Goal: Task Accomplishment & Management: Use online tool/utility

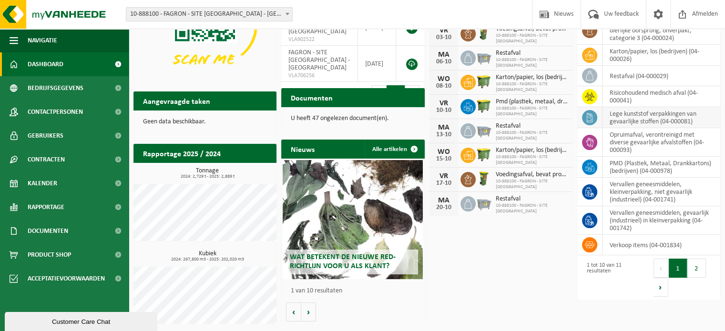
scroll to position [82, 0]
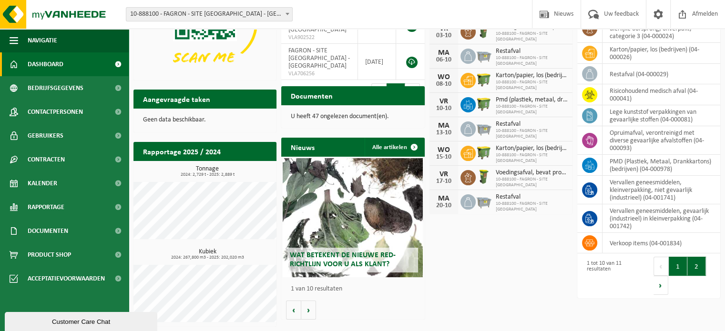
click at [698, 268] on button "2" at bounding box center [696, 266] width 19 height 19
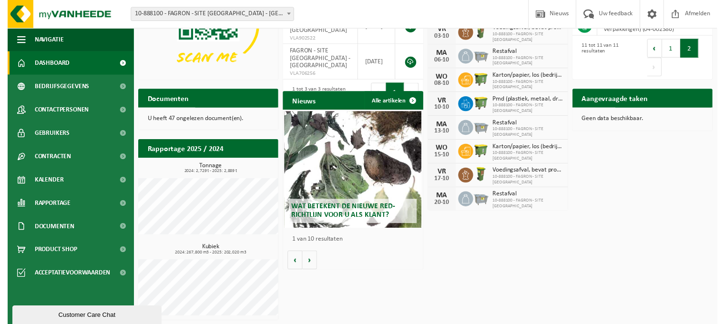
scroll to position [0, 0]
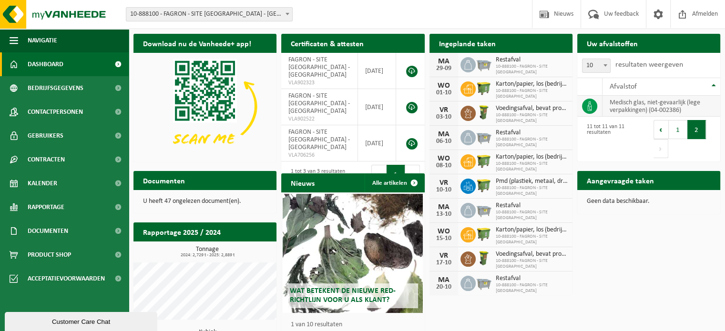
click at [645, 104] on td "medisch glas, niet-gevaarlijk (lege verpakkingen) (04-002386)" at bounding box center [662, 106] width 118 height 21
click at [585, 106] on icon at bounding box center [590, 107] width 10 height 10
click at [622, 106] on td "medisch glas, niet-gevaarlijk (lege verpakkingen) (04-002386)" at bounding box center [662, 106] width 118 height 21
type textarea "Medisch"
click at [622, 106] on td "medisch glas, niet-gevaarlijk (lege verpakkingen) (04-002386)" at bounding box center [662, 106] width 118 height 21
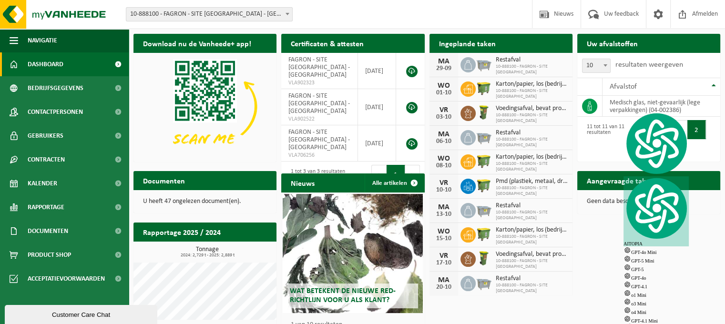
click at [686, 154] on div "Eerste Vorige 1 2 Volgende Laatste" at bounding box center [685, 139] width 62 height 38
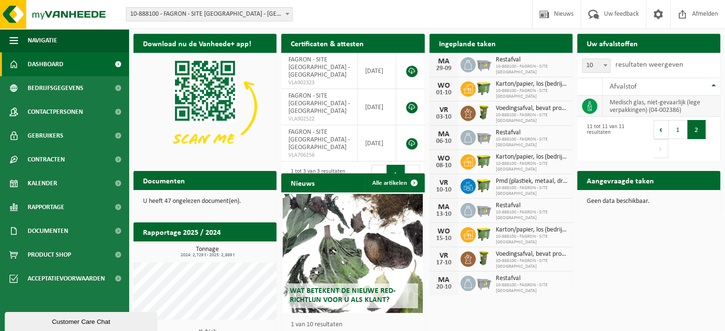
click at [633, 101] on td "medisch glas, niet-gevaarlijk (lege verpakkingen) (04-002386)" at bounding box center [662, 106] width 118 height 21
click at [626, 109] on td "medisch glas, niet-gevaarlijk (lege verpakkingen) (04-002386)" at bounding box center [662, 106] width 118 height 21
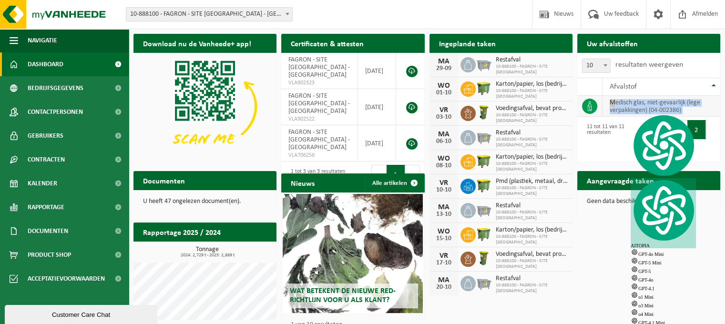
click at [626, 109] on td "medisch glas, niet-gevaarlijk (lege verpakkingen) (04-002386)" at bounding box center [662, 106] width 118 height 21
click at [609, 114] on div at bounding box center [609, 114] width 0 height 0
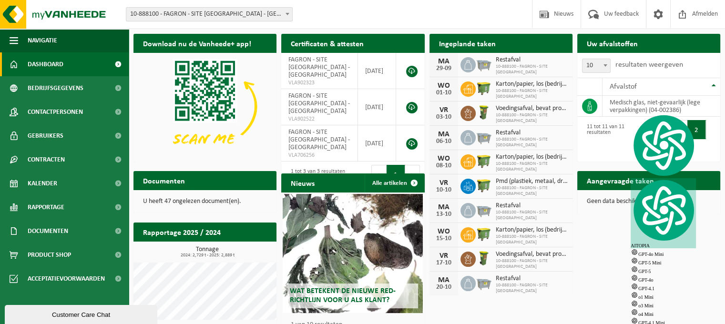
drag, startPoint x: 714, startPoint y: 123, endPoint x: 633, endPoint y: 30, distance: 123.0
click at [633, 30] on div "Uw afvalstoffen Ophaling aanvragen 10 25 50 100 10 resultaten weergeven Afvalst…" at bounding box center [649, 97] width 148 height 137
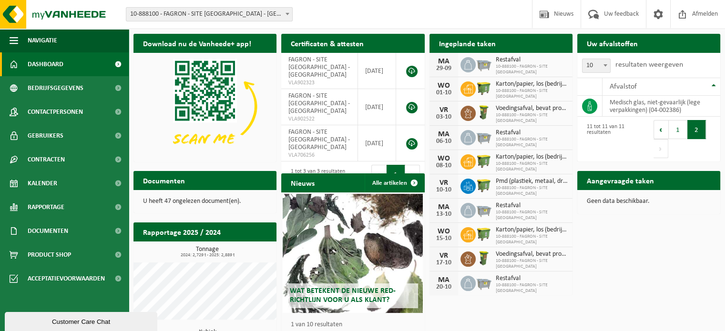
click at [619, 46] on h2 "Uw afvalstoffen" at bounding box center [612, 43] width 70 height 19
drag, startPoint x: 473, startPoint y: 42, endPoint x: 143, endPoint y: 28, distance: 330.2
click at [467, 40] on h2 "Ingeplande taken" at bounding box center [467, 43] width 76 height 19
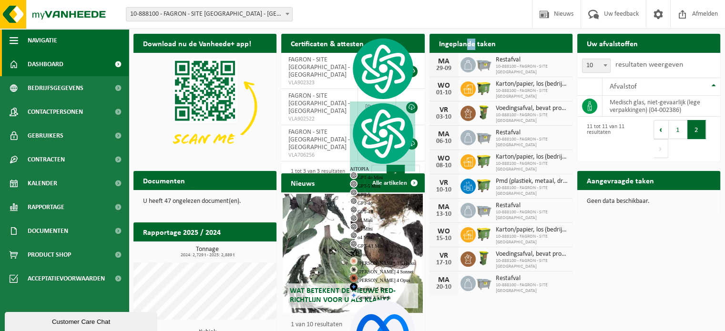
click at [27, 45] on button "Navigatie" at bounding box center [64, 41] width 129 height 24
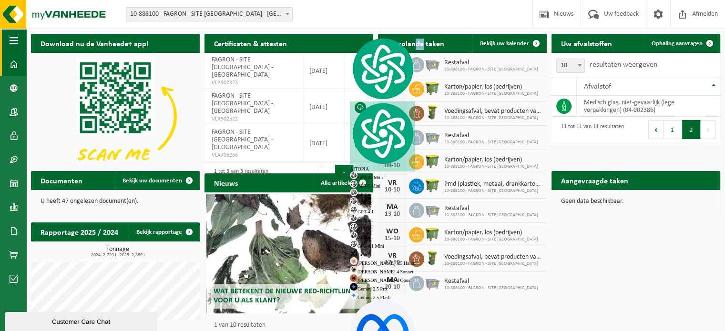
click at [11, 46] on span "button" at bounding box center [14, 41] width 9 height 24
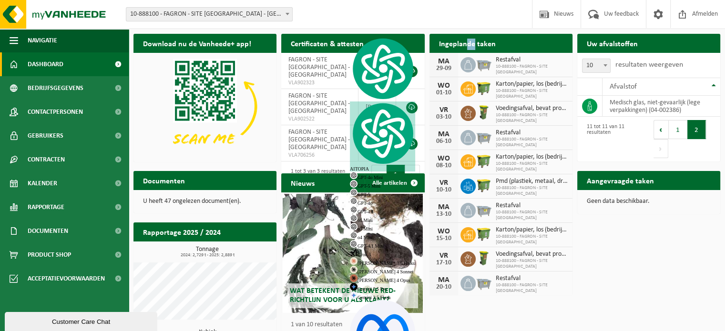
click at [31, 63] on span "Dashboard" at bounding box center [46, 64] width 36 height 24
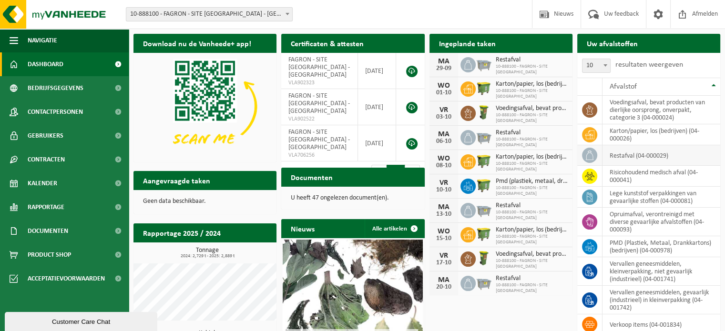
click at [627, 157] on td "restafval (04-000029)" at bounding box center [662, 155] width 118 height 20
click at [633, 132] on td "karton/papier, los (bedrijven) (04-000026)" at bounding box center [662, 134] width 118 height 21
click at [593, 135] on icon at bounding box center [590, 135] width 10 height 10
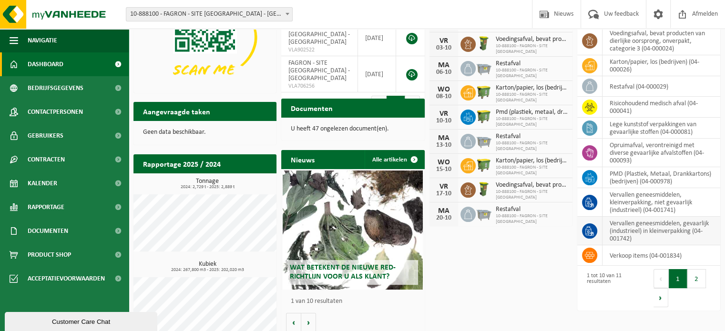
scroll to position [82, 0]
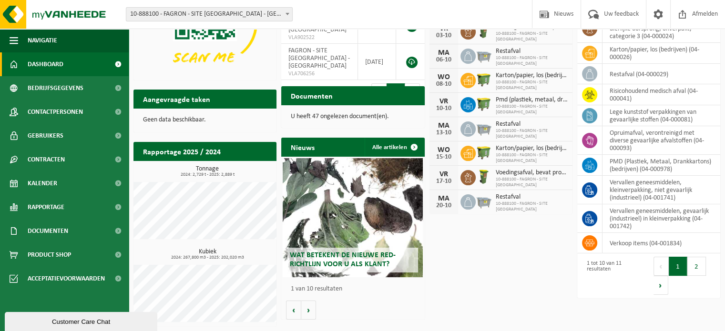
click at [606, 268] on div "1 tot 10 van 11 resultaten" at bounding box center [613, 276] width 62 height 40
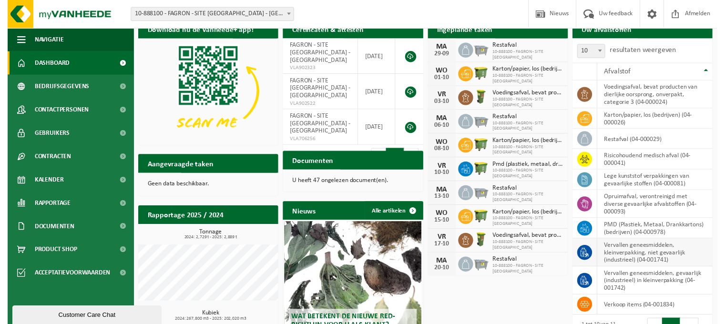
scroll to position [0, 0]
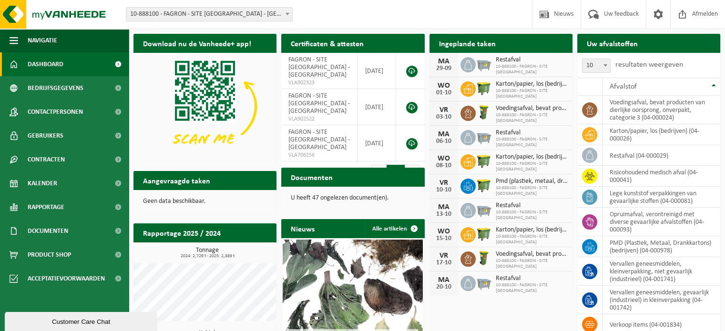
click at [208, 229] on h2 "Rapportage 2025 / 2024" at bounding box center [181, 233] width 97 height 19
drag, startPoint x: 168, startPoint y: 179, endPoint x: 176, endPoint y: 141, distance: 39.0
click at [169, 177] on h2 "Aangevraagde taken" at bounding box center [176, 180] width 86 height 19
drag, startPoint x: 203, startPoint y: 41, endPoint x: 227, endPoint y: 39, distance: 24.4
click at [203, 41] on h2 "Download nu de Vanheede+ app!" at bounding box center [196, 43] width 127 height 19
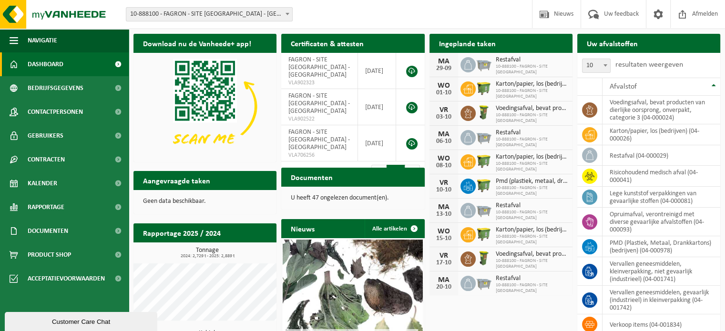
click at [387, 32] on div "Certificaten & attesten Bekijk uw certificaten FAGRON - SITE BORNEM - BORNEM VL…" at bounding box center [353, 110] width 148 height 163
drag, startPoint x: 500, startPoint y: 46, endPoint x: 650, endPoint y: 36, distance: 150.5
click at [500, 45] on h2 "Ingeplande taken" at bounding box center [467, 43] width 76 height 19
click at [652, 36] on div "Uw afvalstoffen Ophaling aanvragen" at bounding box center [648, 43] width 143 height 19
click at [404, 165] on button "1" at bounding box center [396, 174] width 19 height 19
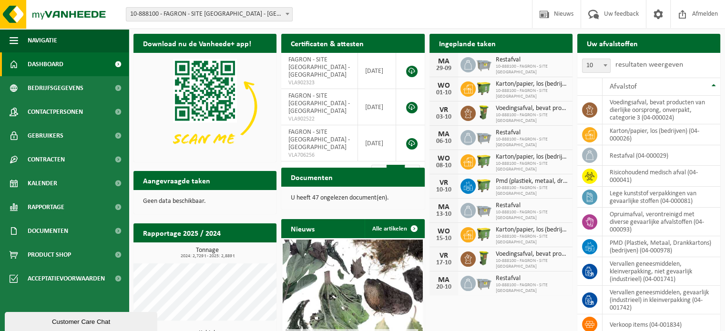
click at [404, 165] on button "1" at bounding box center [396, 174] width 19 height 19
click at [636, 101] on td "voedingsafval, bevat producten van dierlijke oorsprong, onverpakt, categorie 3 …" at bounding box center [662, 110] width 118 height 29
type textarea "Voedingsafval"
click at [636, 100] on td "voedingsafval, bevat producten van dierlijke oorsprong, onverpakt, categorie 3 …" at bounding box center [662, 110] width 118 height 29
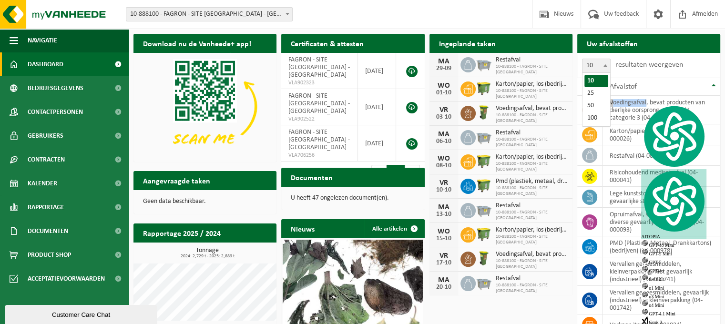
click at [596, 62] on span "10" at bounding box center [596, 65] width 28 height 13
select select "25"
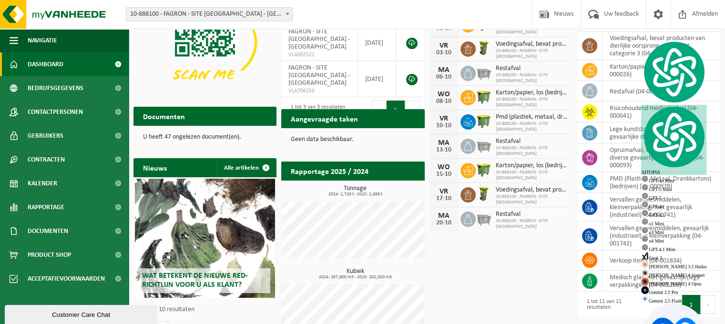
scroll to position [92, 0]
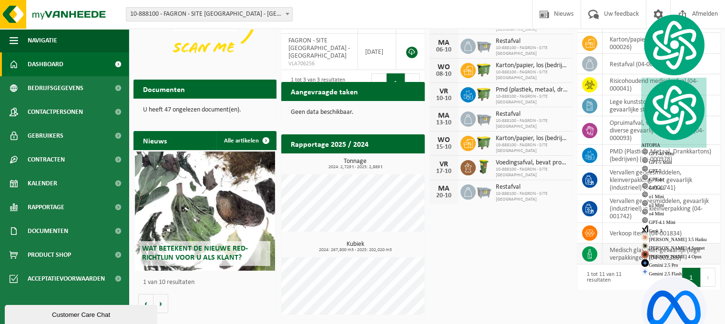
click at [679, 260] on td "medisch glas, niet-gevaarlijk (lege verpakkingen) (04-002386)" at bounding box center [662, 254] width 118 height 21
click at [672, 255] on td "medisch glas, niet-gevaarlijk (lege verpakkingen) (04-002386)" at bounding box center [662, 254] width 118 height 21
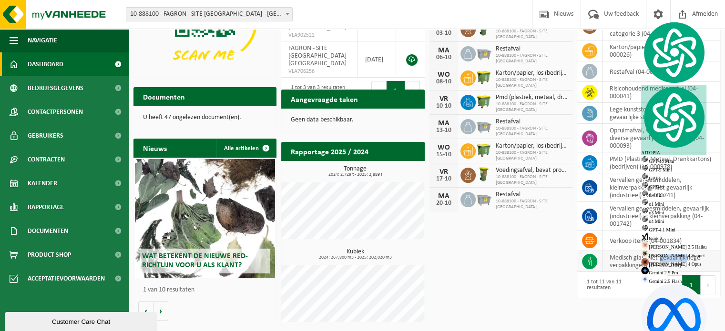
click at [673, 255] on td "medisch glas, niet-gevaarlijk (lege verpakkingen) (04-002386)" at bounding box center [662, 261] width 118 height 21
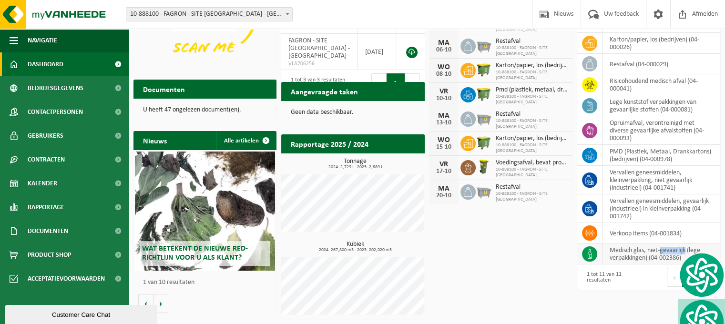
click at [674, 254] on td "medisch glas, niet-gevaarlijk (lege verpakkingen) (04-002386)" at bounding box center [662, 254] width 118 height 21
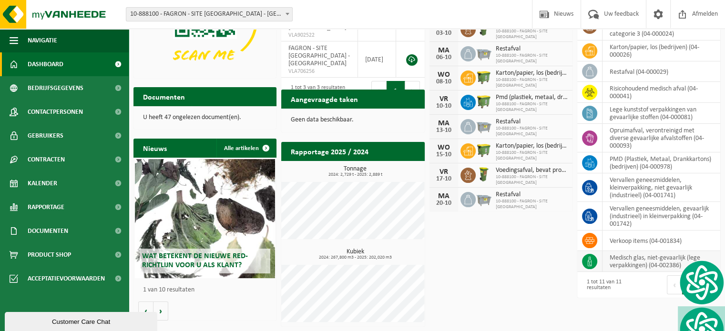
click at [630, 259] on td "medisch glas, niet-gevaarlijk (lege verpakkingen) (04-002386)" at bounding box center [662, 261] width 118 height 21
click at [627, 259] on td "medisch glas, niet-gevaarlijk (lege verpakkingen) (04-002386)" at bounding box center [662, 261] width 118 height 21
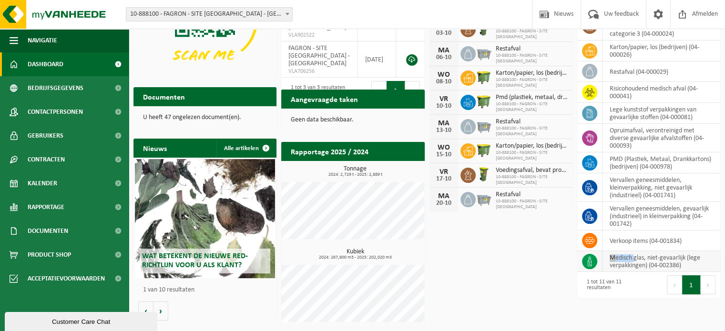
click at [627, 259] on td "medisch glas, niet-gevaarlijk (lege verpakkingen) (04-002386)" at bounding box center [662, 261] width 118 height 21
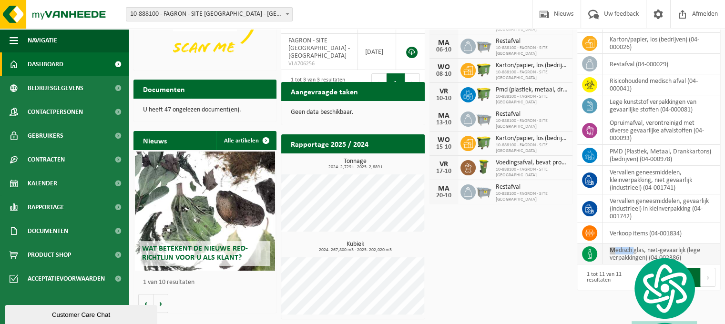
click at [622, 254] on div at bounding box center [622, 254] width 0 height 0
click at [627, 259] on td "medisch glas, niet-gevaarlijk (lege verpakkingen) (04-002386)" at bounding box center [662, 254] width 118 height 21
click at [584, 249] on span at bounding box center [589, 253] width 15 height 15
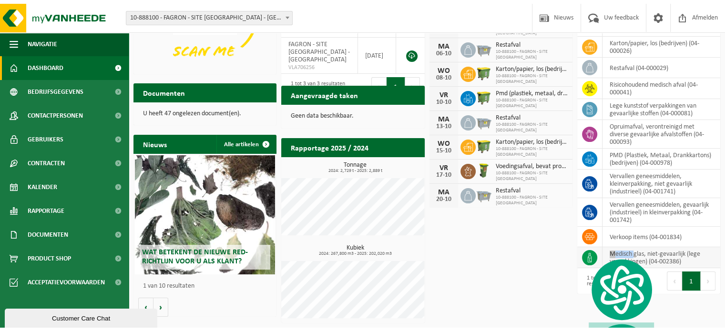
scroll to position [84, 0]
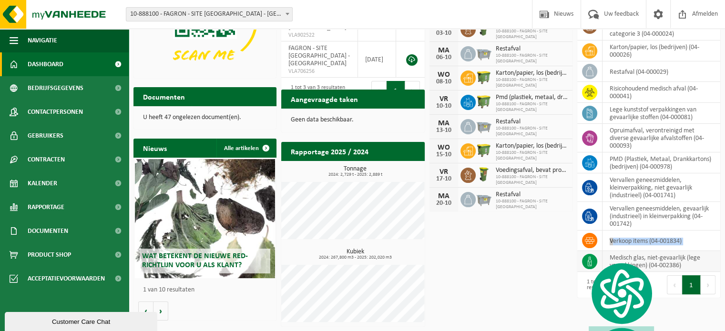
click at [584, 249] on td at bounding box center [589, 241] width 25 height 20
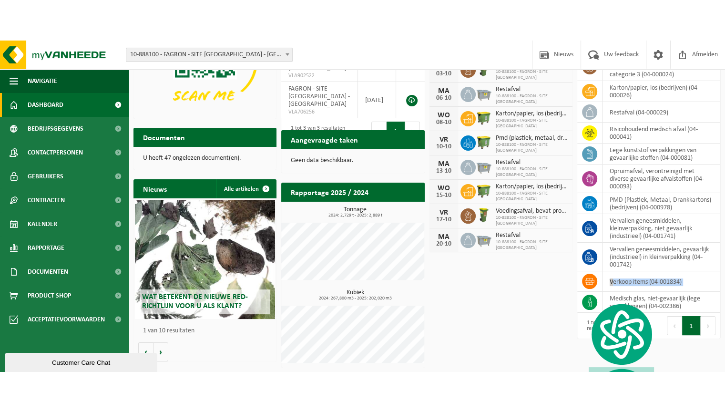
scroll to position [0, 0]
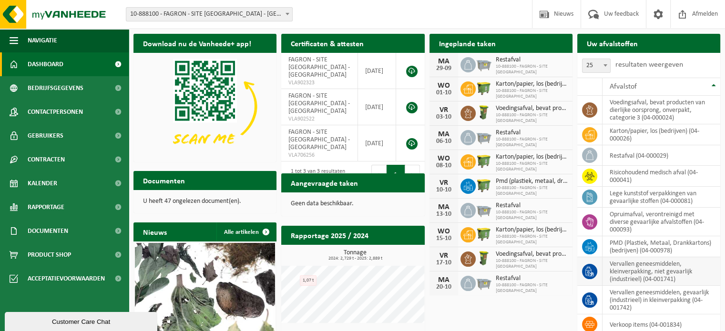
click at [646, 263] on td "vervallen geneesmiddelen, kleinverpakking, niet gevaarlijk (industrieel) (04-00…" at bounding box center [662, 271] width 118 height 29
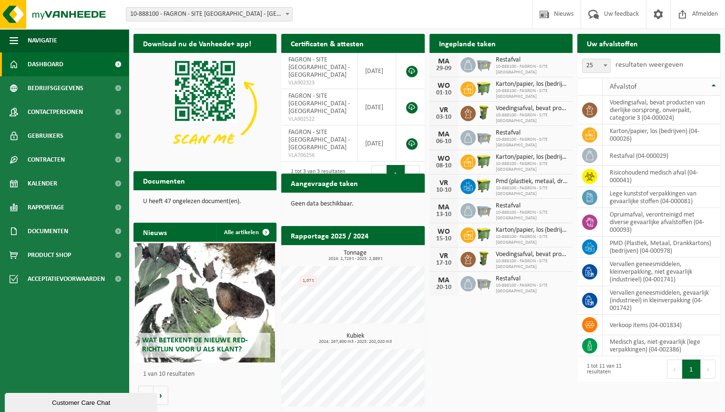
click at [666, 95] on th "Afvalstof" at bounding box center [662, 87] width 118 height 18
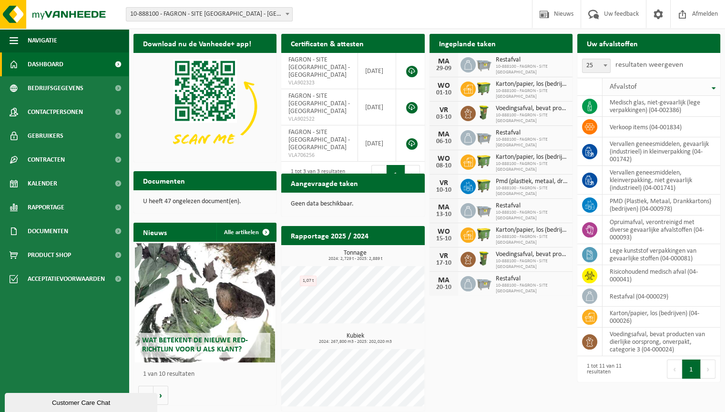
click at [649, 95] on th "Afvalstof" at bounding box center [662, 87] width 118 height 18
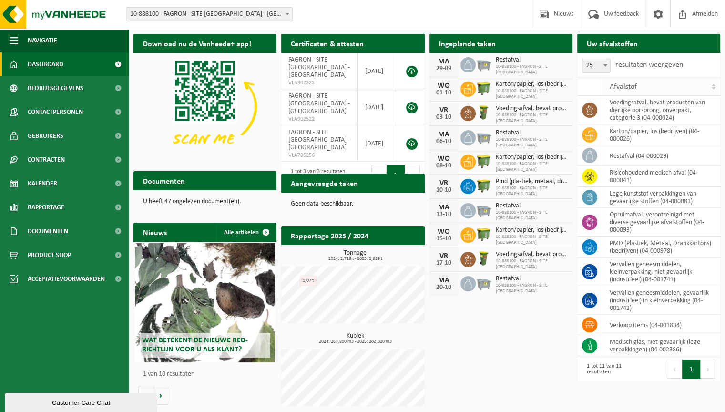
click at [650, 88] on div "Afvalstof" at bounding box center [659, 87] width 99 height 8
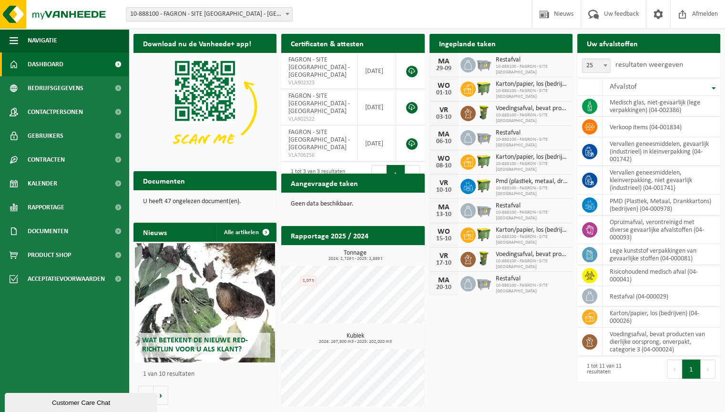
click at [629, 107] on td "medisch glas, niet-gevaarlijk (lege verpakkingen) (04-002386)" at bounding box center [662, 106] width 118 height 21
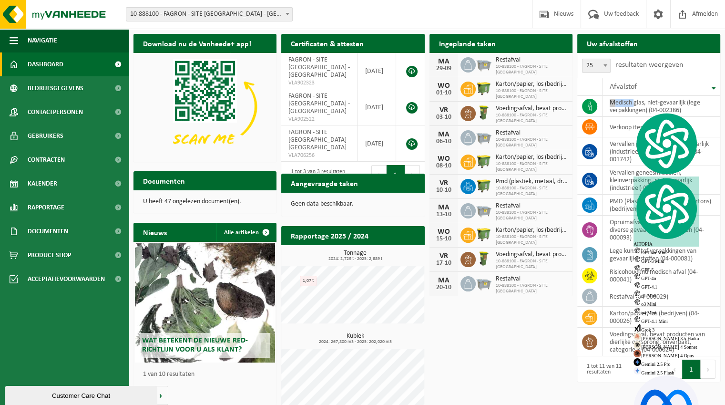
click at [622, 107] on div at bounding box center [622, 107] width 0 height 0
click at [583, 105] on span at bounding box center [589, 106] width 15 height 15
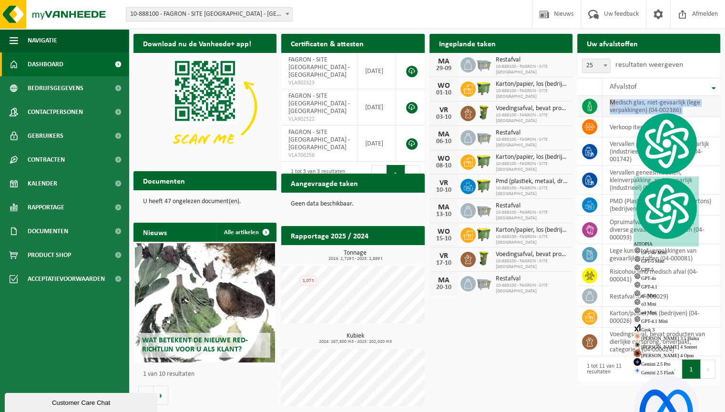
click at [584, 105] on span at bounding box center [589, 106] width 15 height 15
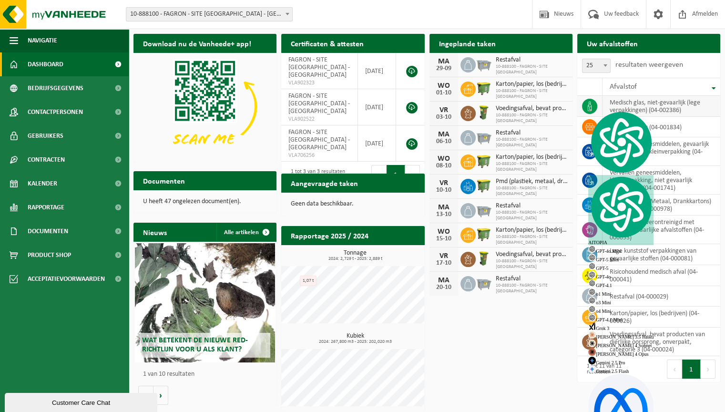
click at [585, 105] on icon at bounding box center [590, 107] width 10 height 10
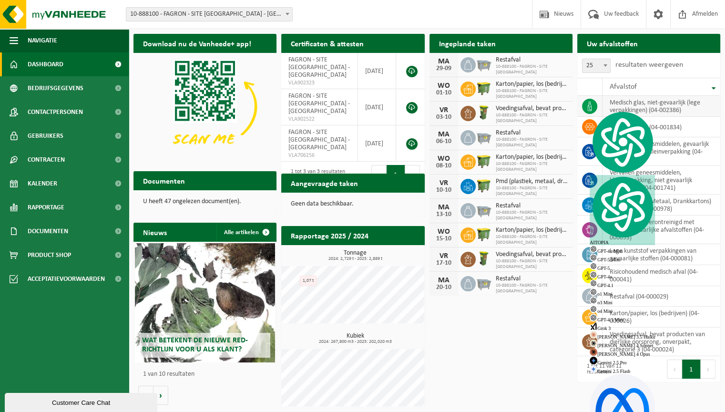
click at [585, 105] on icon at bounding box center [590, 107] width 10 height 10
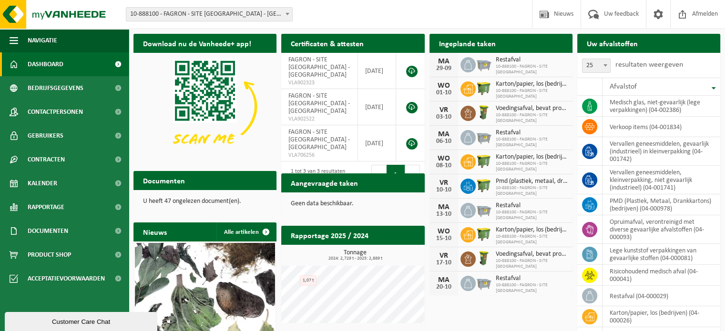
click at [55, 318] on div "Customer Care Chat" at bounding box center [81, 321] width 138 height 7
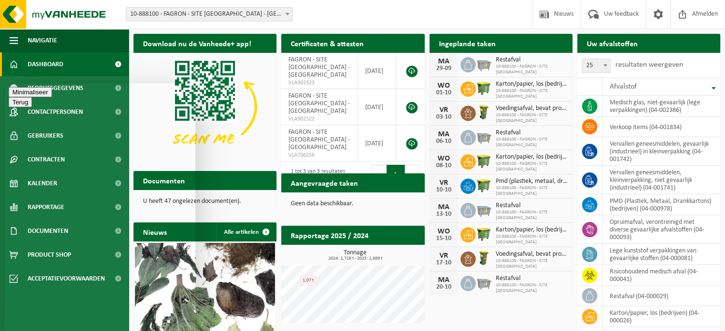
click at [179, 89] on div "Minimaliseer" at bounding box center [100, 92] width 183 height 10
click at [52, 94] on button "Minimaliseer" at bounding box center [30, 92] width 43 height 10
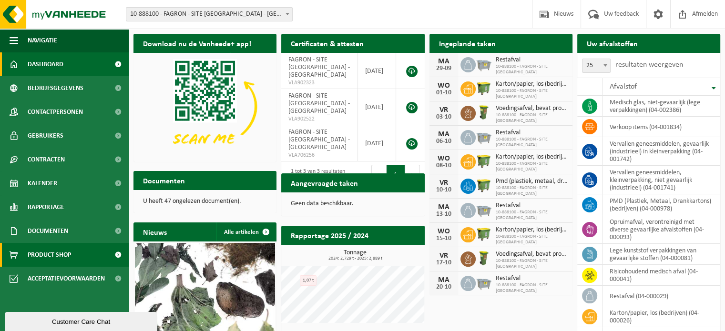
click at [61, 257] on span "Product Shop" at bounding box center [49, 255] width 43 height 24
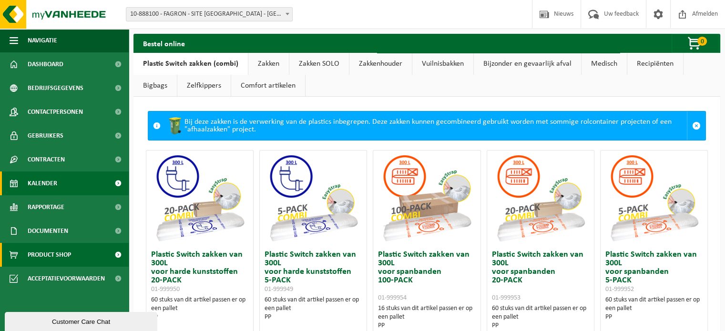
click at [38, 179] on span "Kalender" at bounding box center [43, 184] width 30 height 24
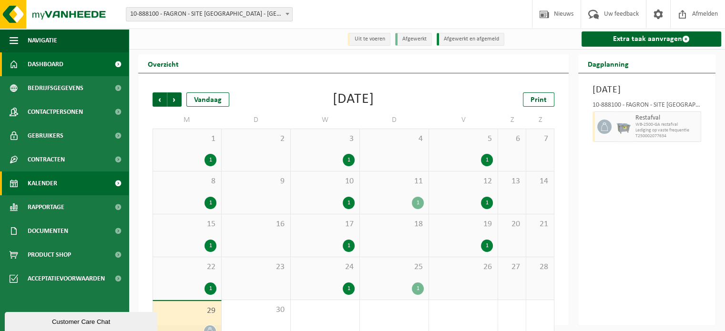
click at [50, 72] on span "Dashboard" at bounding box center [46, 64] width 36 height 24
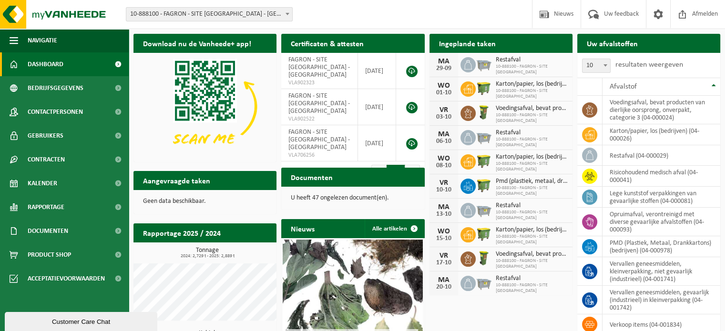
click at [501, 70] on span "10-888100 - FAGRON - SITE BORNEM" at bounding box center [532, 69] width 72 height 11
click at [515, 58] on div "Restafval 10-888100 - FAGRON - SITE BORNEM" at bounding box center [529, 65] width 77 height 20
click at [77, 323] on div "Customer Care Chat" at bounding box center [81, 321] width 138 height 7
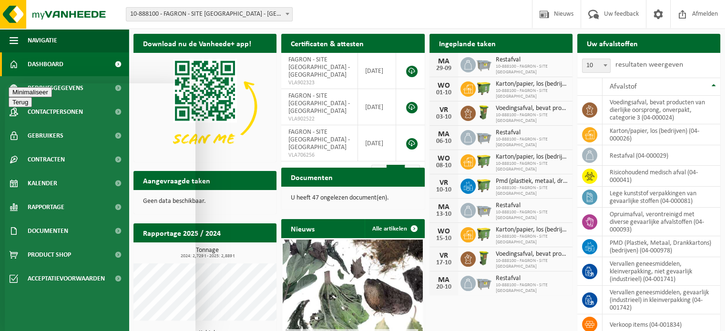
drag, startPoint x: 74, startPoint y: 313, endPoint x: 74, endPoint y: 320, distance: 7.6
type textarea "Beste, Is er iets gewijzigd aan de website? Ik kan geen aanvraag meer inplannen…"
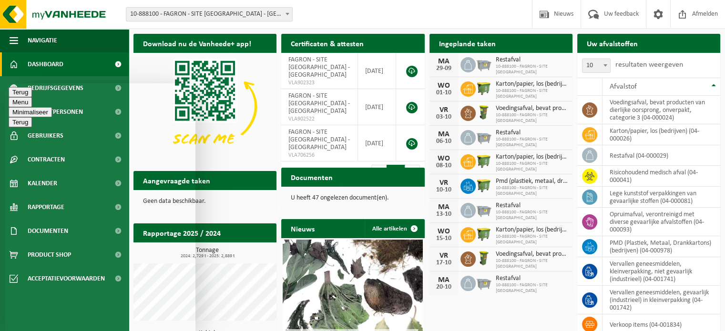
type textarea "Beste, Is er iets gewijzigd aan de website? Ik kan geen aanvraag meer inplannen…"
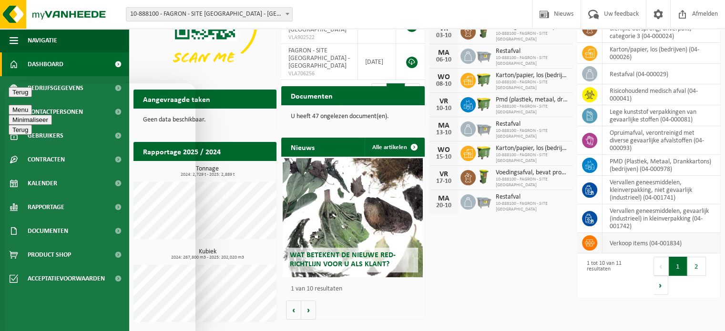
click at [622, 235] on td "verkoop items (04-001834)" at bounding box center [662, 243] width 118 height 20
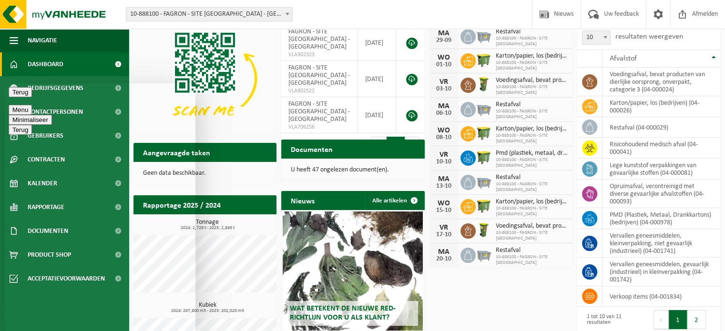
scroll to position [0, 0]
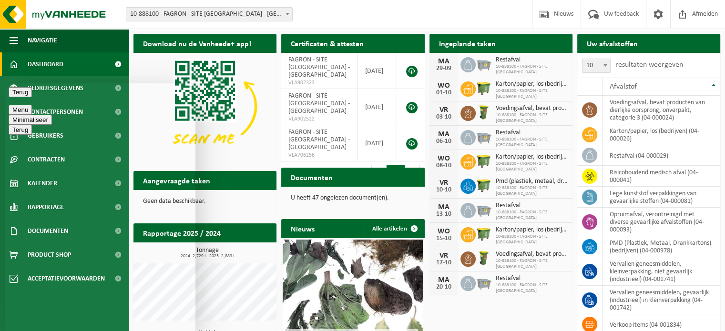
click at [351, 197] on p "U heeft 47 ongelezen document(en)." at bounding box center [353, 198] width 124 height 7
click at [200, 196] on div "Geen data beschikbaar." at bounding box center [204, 201] width 143 height 23
click at [219, 186] on div "Aangevraagde taken Toon de aangevraagde taken" at bounding box center [204, 180] width 143 height 19
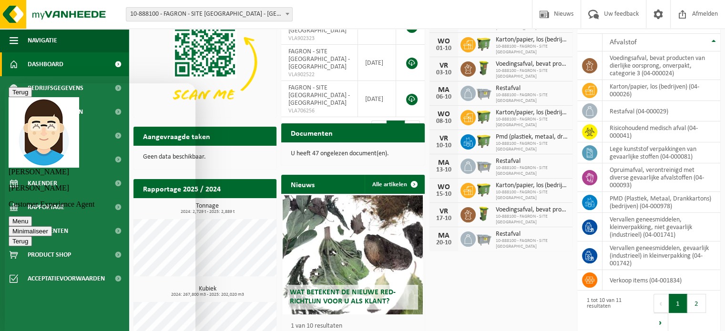
scroll to position [82, 0]
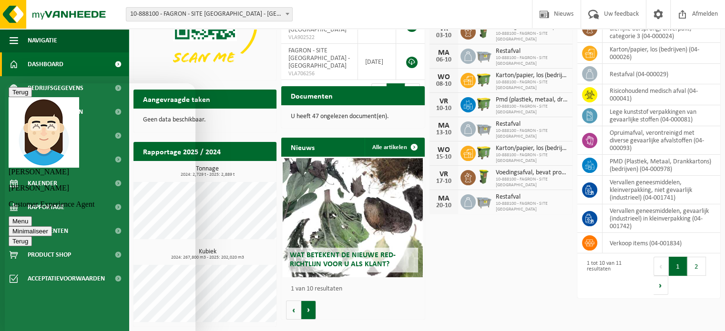
click at [309, 308] on button "Volgende" at bounding box center [308, 310] width 15 height 19
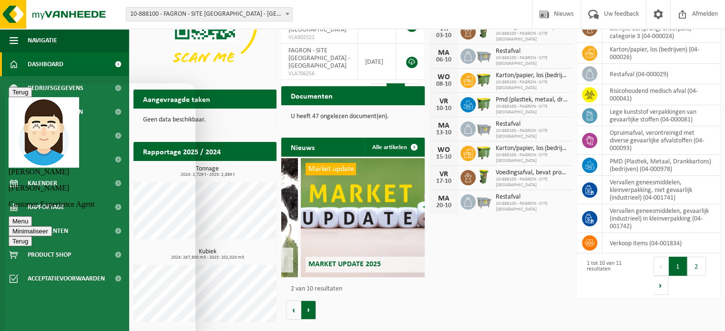
click at [307, 308] on button "Volgende" at bounding box center [308, 310] width 15 height 19
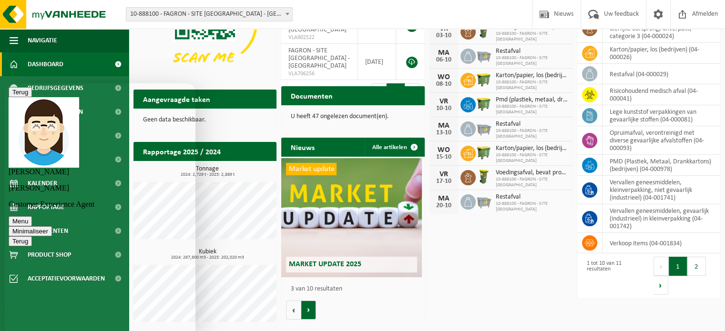
click at [307, 308] on button "Volgende" at bounding box center [308, 310] width 15 height 19
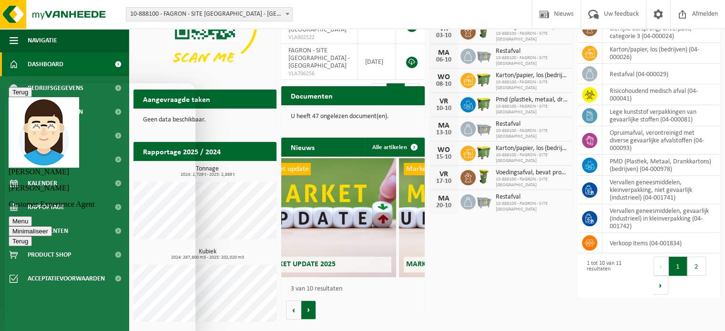
click at [307, 308] on button "Volgende" at bounding box center [308, 310] width 15 height 19
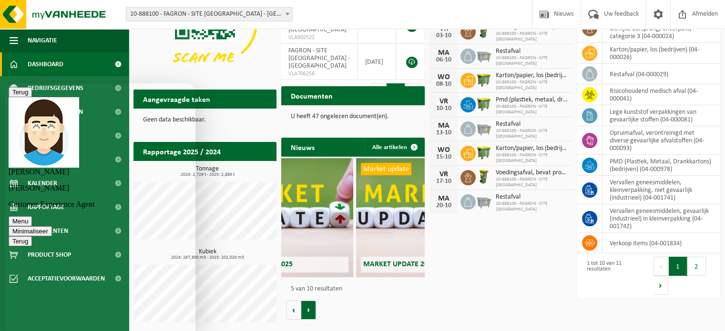
click at [307, 308] on button "Volgende" at bounding box center [308, 310] width 15 height 19
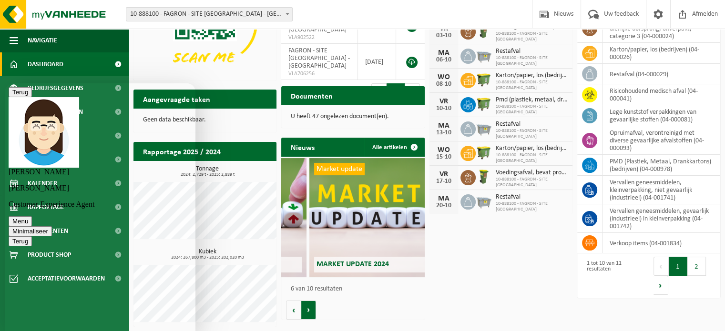
click at [307, 308] on button "Volgende" at bounding box center [308, 310] width 15 height 19
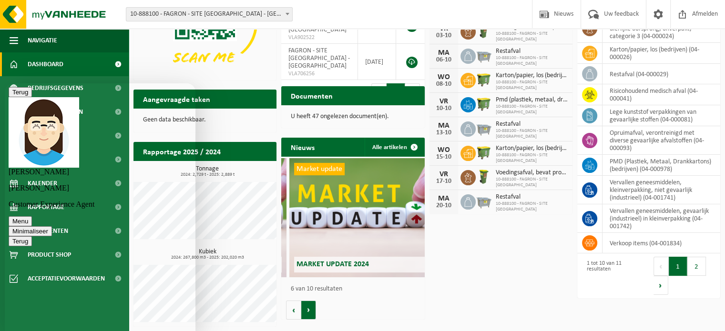
click at [307, 308] on button "Volgende" at bounding box center [308, 310] width 15 height 19
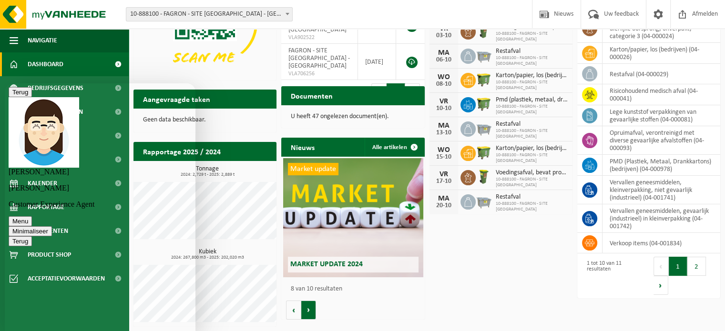
click at [307, 308] on button "Volgende" at bounding box center [308, 310] width 15 height 19
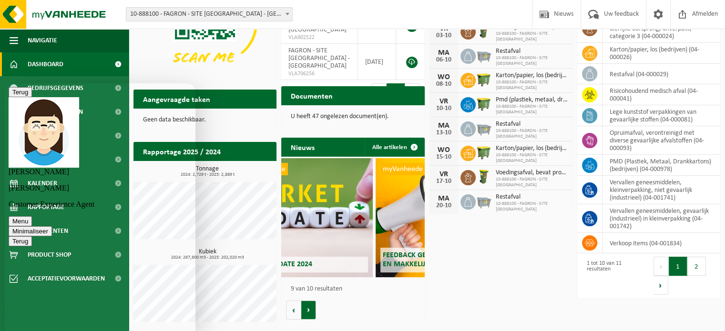
click at [307, 308] on button "Volgende" at bounding box center [308, 310] width 15 height 19
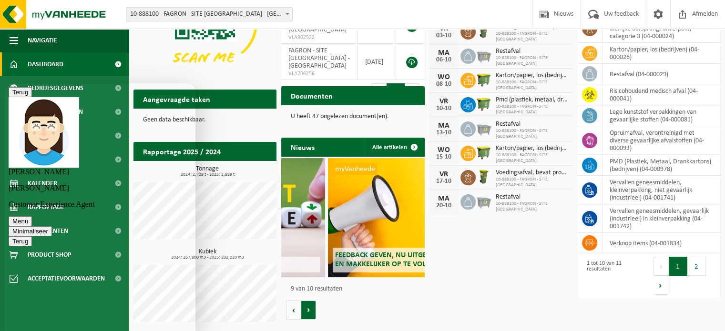
click at [307, 308] on button "Volgende" at bounding box center [308, 310] width 15 height 19
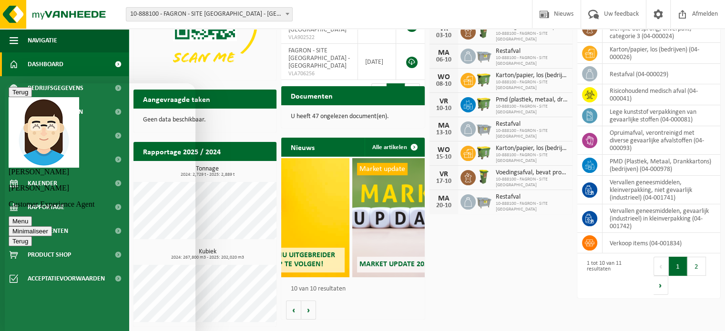
click at [436, 313] on div "Download nu de Vanheede+ app! Verberg Certificaten & attesten Bekijk uw certifi…" at bounding box center [427, 140] width 592 height 384
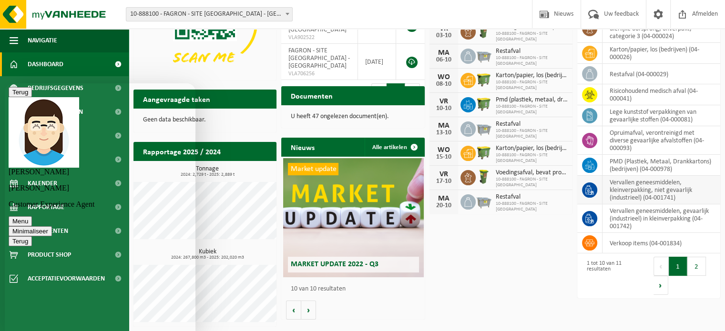
click at [646, 187] on td "vervallen geneesmiddelen, kleinverpakking, niet gevaarlijk (industrieel) (04-00…" at bounding box center [662, 190] width 118 height 29
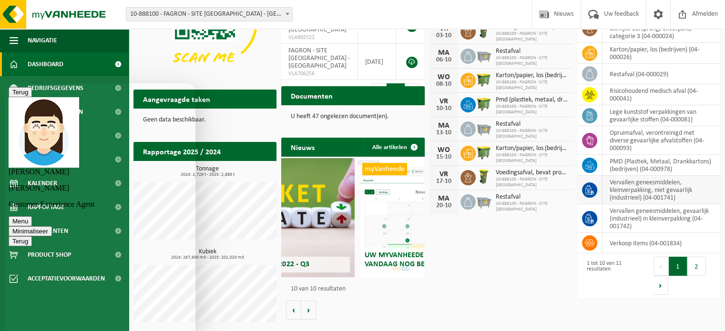
click at [642, 185] on td "vervallen geneesmiddelen, kleinverpakking, niet gevaarlijk (industrieel) (04-00…" at bounding box center [662, 190] width 118 height 29
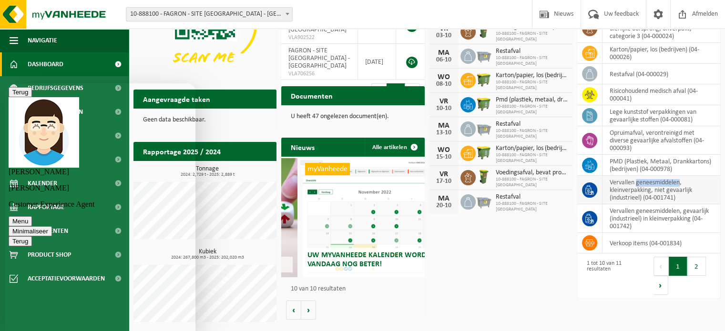
type textarea "geneesmiddelen"
click at [642, 185] on td "vervallen geneesmiddelen, kleinverpakking, niet gevaarlijk (industrieel) (04-00…" at bounding box center [662, 190] width 118 height 29
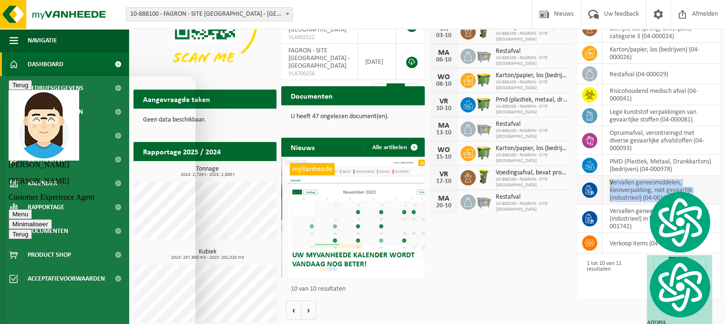
click at [642, 185] on td "vervallen geneesmiddelen, kleinverpakking, niet gevaarlijk (industrieel) (04-00…" at bounding box center [662, 190] width 118 height 29
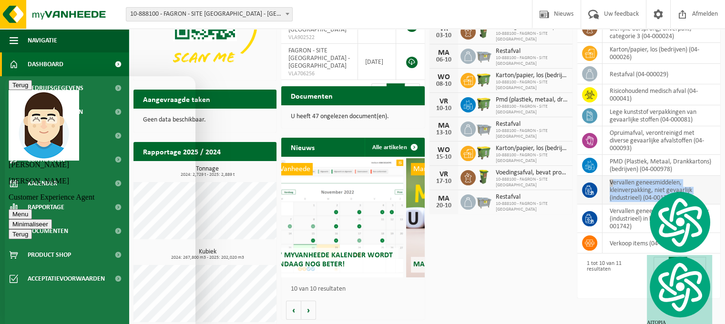
click at [642, 185] on td "vervallen geneesmiddelen, kleinverpakking, niet gevaarlijk (industrieel) (04-00…" at bounding box center [662, 190] width 118 height 29
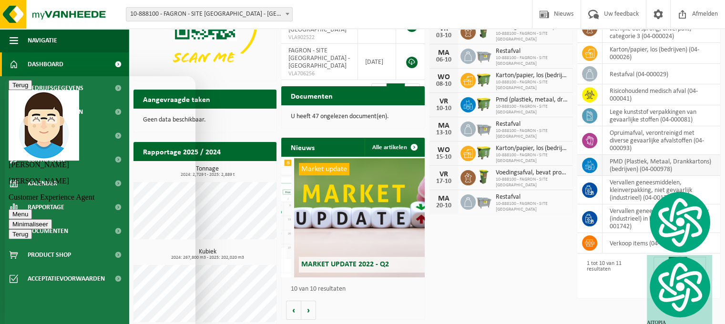
click at [645, 165] on td "PMD (Plastiek, Metaal, Drankkartons) (bedrijven) (04-000978)" at bounding box center [662, 165] width 118 height 21
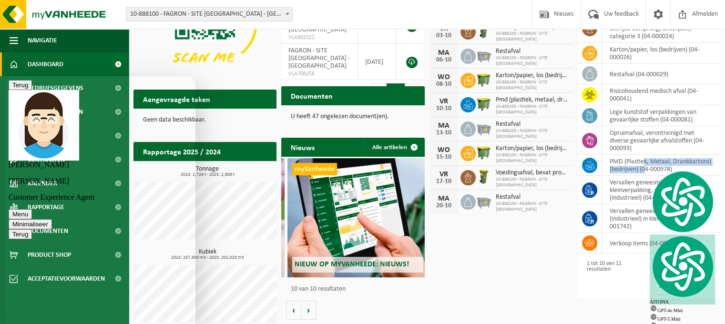
scroll to position [0, 1287]
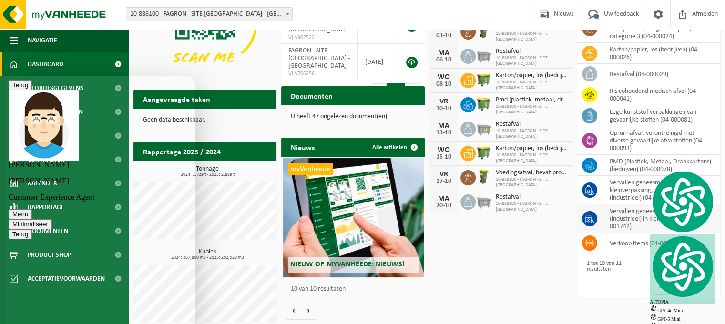
click at [645, 211] on td "vervallen geneesmiddelen, gevaarlijk (industrieel) in kleinverpakking (04-00174…" at bounding box center [662, 218] width 118 height 29
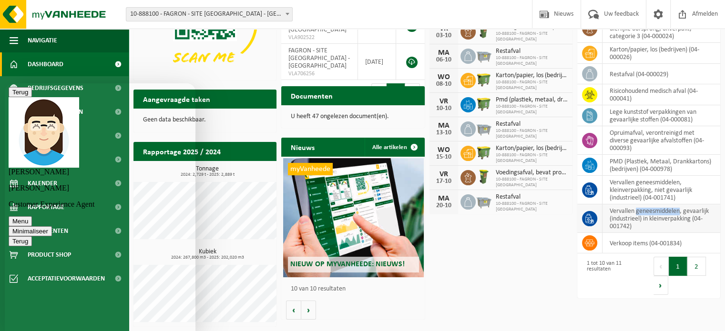
click at [645, 211] on td "vervallen geneesmiddelen, gevaarlijk (industrieel) in kleinverpakking (04-00174…" at bounding box center [662, 218] width 118 height 29
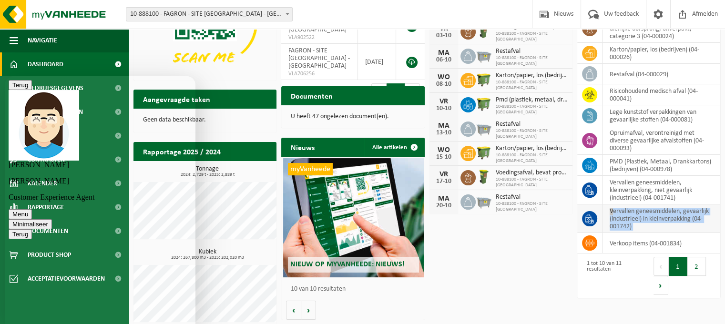
click at [645, 211] on td "vervallen geneesmiddelen, gevaarlijk (industrieel) in kleinverpakking (04-00174…" at bounding box center [662, 218] width 118 height 29
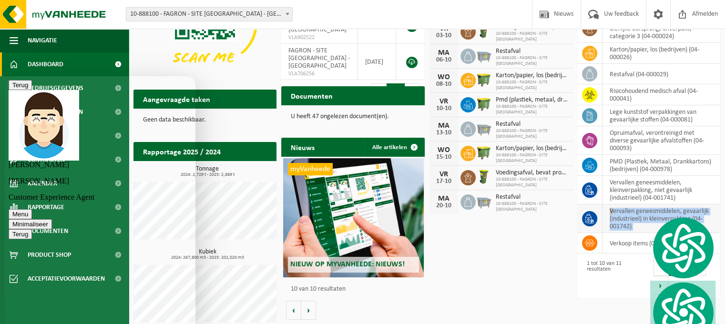
click at [645, 211] on td "vervallen geneesmiddelen, gevaarlijk (industrieel) in kleinverpakking (04-00174…" at bounding box center [662, 218] width 118 height 29
click at [601, 244] on td at bounding box center [589, 243] width 25 height 20
click at [596, 243] on span at bounding box center [589, 242] width 15 height 15
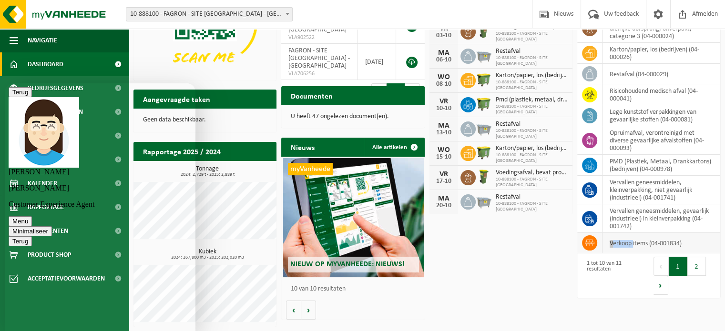
click at [596, 243] on span at bounding box center [589, 242] width 15 height 15
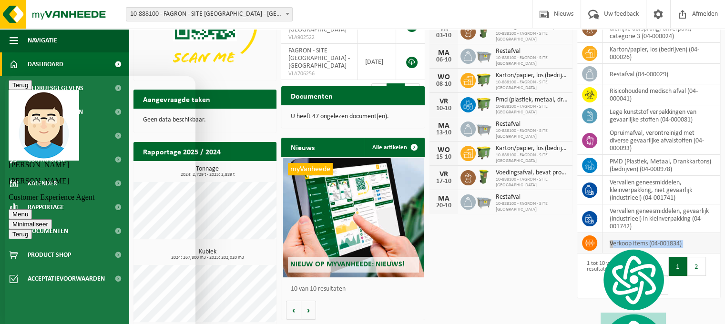
click at [596, 243] on span at bounding box center [589, 242] width 15 height 15
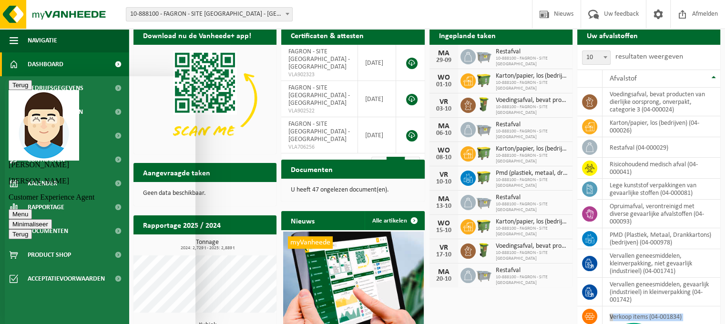
scroll to position [0, 0]
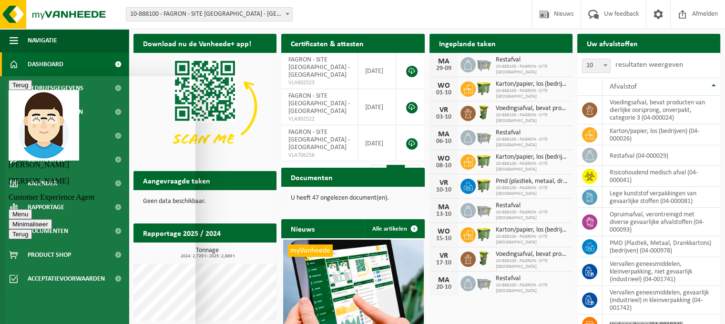
drag, startPoint x: 124, startPoint y: 88, endPoint x: 78, endPoint y: 65, distance: 51.6
click at [78, 76] on html "Terug Sarah Sarah Customer Experience Agent Menu Minimaliseer Terug Powered by …" at bounding box center [100, 200] width 191 height 248
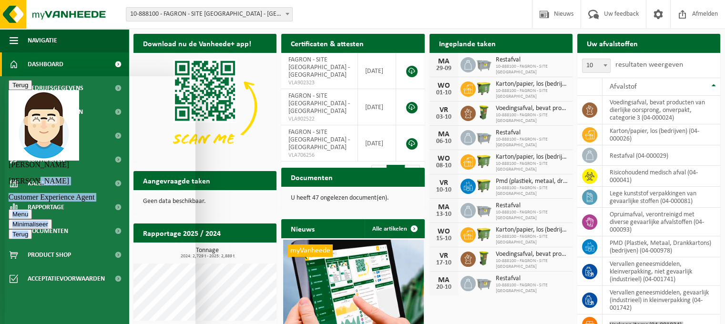
click at [14, 90] on button "Terug" at bounding box center [20, 85] width 23 height 10
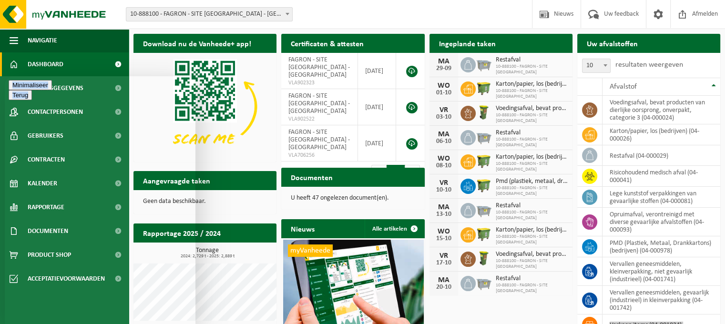
click at [52, 90] on button "Minimaliseer" at bounding box center [30, 85] width 43 height 10
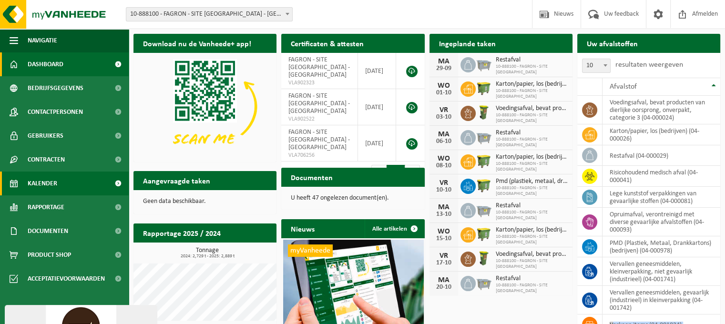
click at [61, 182] on link "Kalender" at bounding box center [64, 184] width 129 height 24
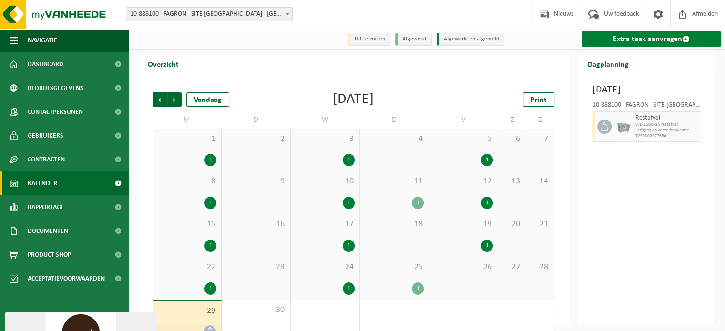
click at [616, 45] on link "Extra taak aanvragen" at bounding box center [652, 38] width 140 height 15
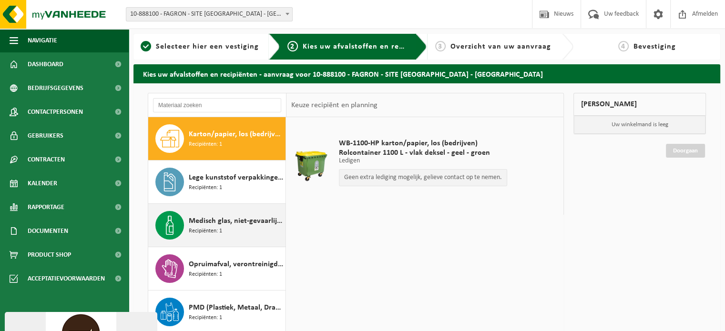
click at [205, 214] on div "Medisch glas, niet-gevaarlijk (lege verpakkingen) Recipiënten: 1" at bounding box center [236, 225] width 94 height 29
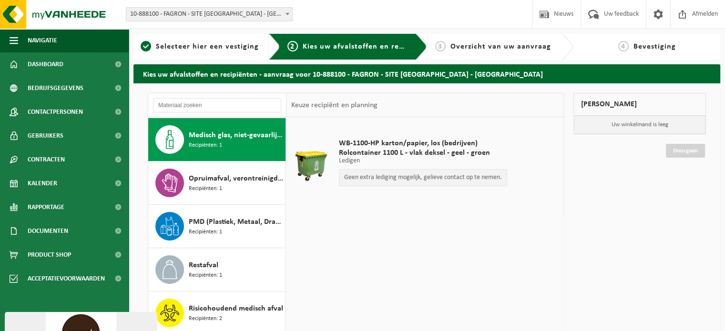
scroll to position [86, 0]
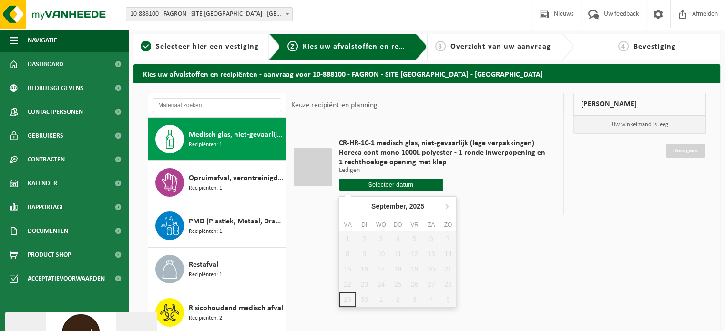
click at [387, 185] on input "text" at bounding box center [391, 185] width 104 height 12
click at [450, 204] on icon at bounding box center [446, 206] width 15 height 15
click at [398, 241] on div "2" at bounding box center [397, 238] width 17 height 15
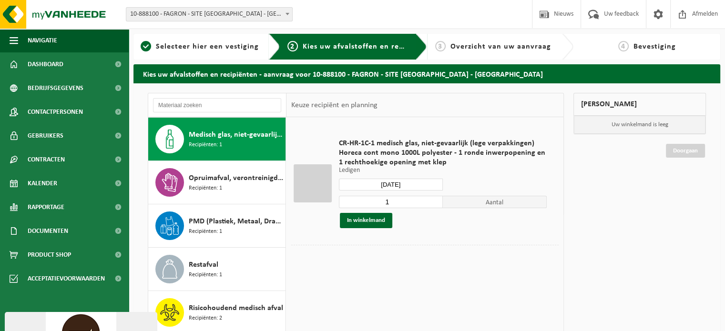
type input "Van [DATE]"
click at [368, 220] on button "In winkelmand" at bounding box center [366, 220] width 52 height 15
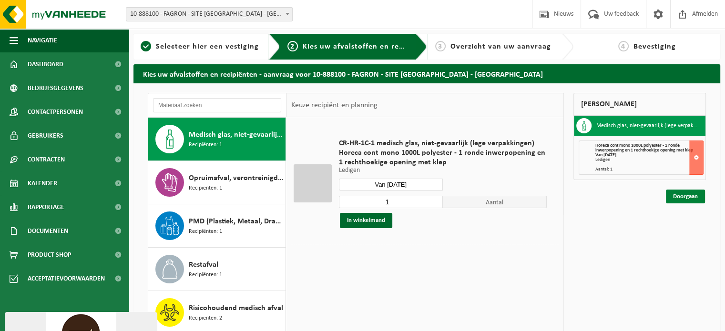
click at [693, 196] on link "Doorgaan" at bounding box center [685, 197] width 39 height 14
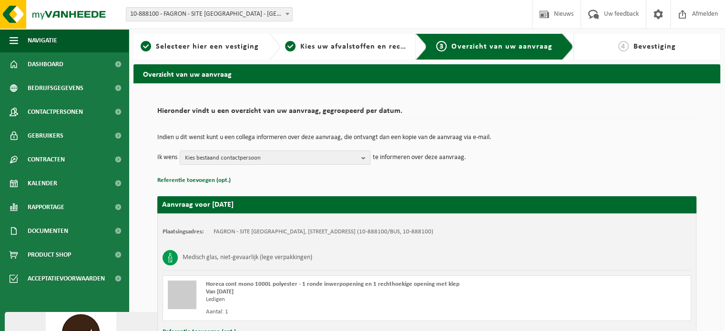
click at [524, 185] on p "Referentie toevoegen (opt.)" at bounding box center [426, 180] width 539 height 12
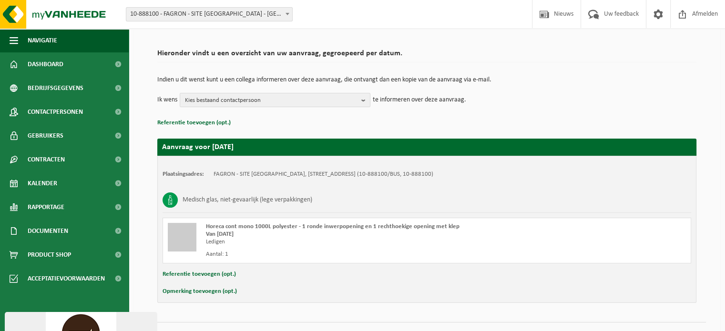
scroll to position [77, 0]
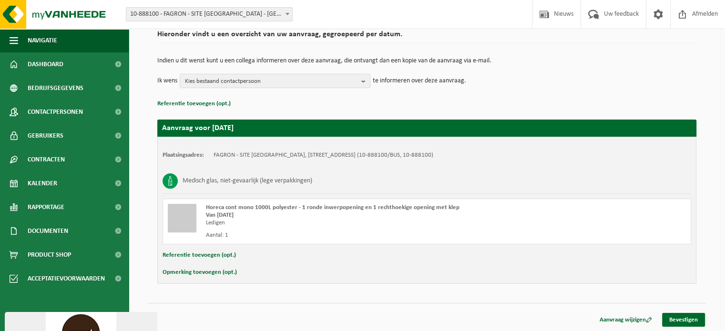
click at [687, 318] on link "Bevestigen" at bounding box center [683, 320] width 43 height 14
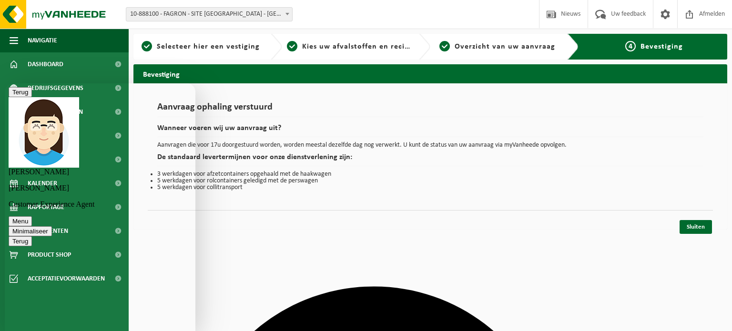
type textarea "o"
type textarea "h"
type textarea "Ik heb het anders gedaan. Via kalender een extra taak aangevraagd. Maar vroeger…"
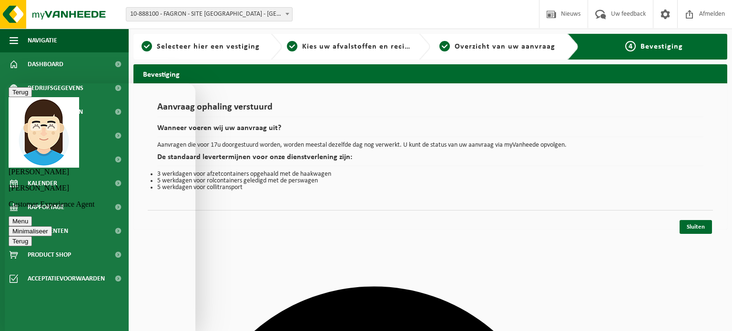
drag, startPoint x: 117, startPoint y: 318, endPoint x: 116, endPoint y: 323, distance: 5.3
type textarea "ok bedankt!"
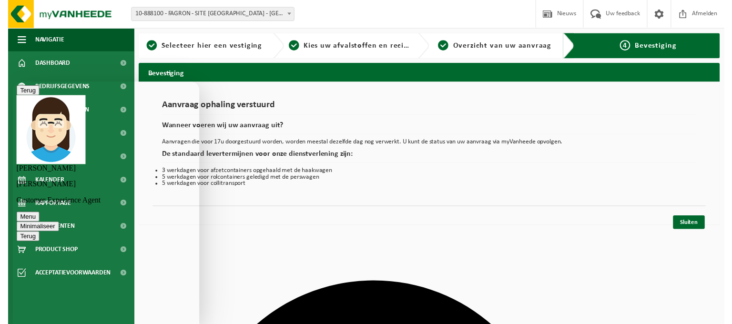
scroll to position [160, 0]
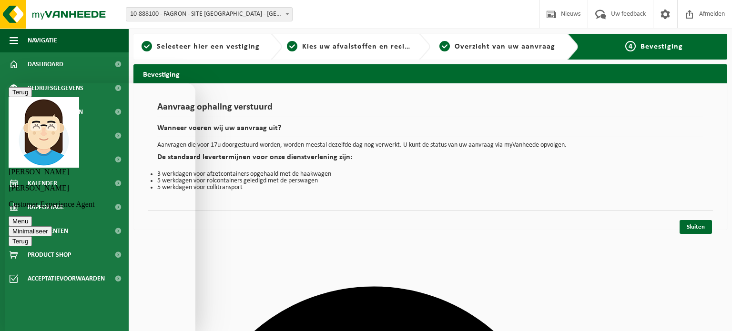
drag, startPoint x: 627, startPoint y: 259, endPoint x: 674, endPoint y: 225, distance: 58.1
click at [627, 258] on html "Vestiging: 10-888100 - FAGRON - SITE BORNEM - BORNEM 10-898958 - FAGRON COMPOUN…" at bounding box center [366, 165] width 732 height 331
drag, startPoint x: 705, startPoint y: 234, endPoint x: 705, endPoint y: 228, distance: 5.7
type textarea "Sluiten"
click at [705, 232] on div "Navigatie Nieuws Uw feedback Afmelden Dashboard Bedrijfsgegevens Contactpersone…" at bounding box center [366, 119] width 732 height 239
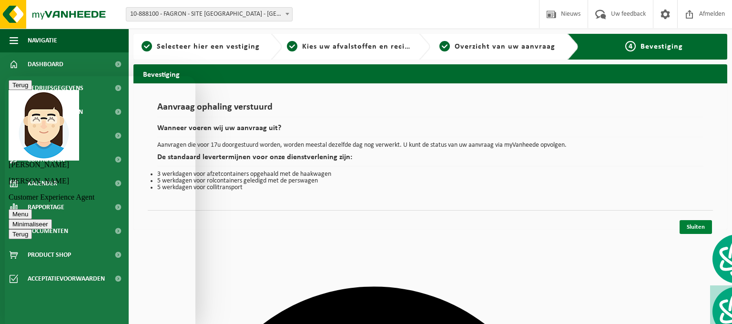
click at [705, 227] on link "Sluiten" at bounding box center [696, 227] width 32 height 14
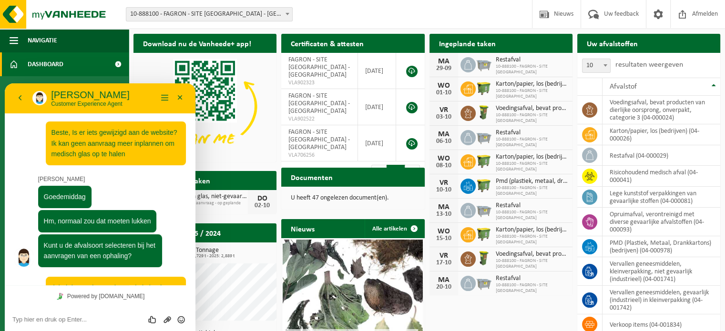
scroll to position [160, 0]
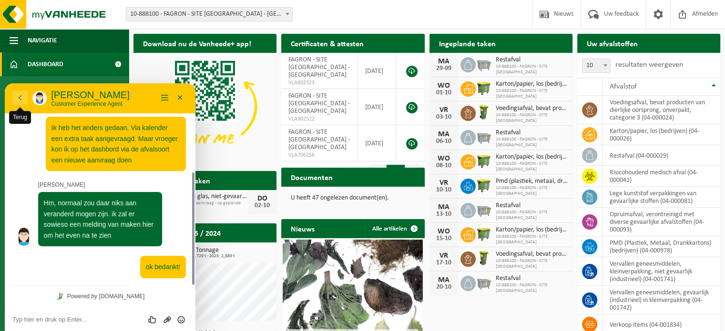
click at [19, 98] on button "Terug" at bounding box center [19, 98] width 15 height 14
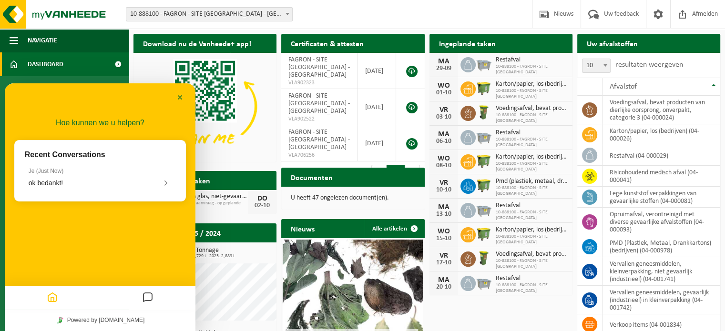
scroll to position [136, 0]
drag, startPoint x: 179, startPoint y: 99, endPoint x: 191, endPoint y: 96, distance: 11.8
click at [179, 99] on button "Minimaliseer" at bounding box center [180, 98] width 15 height 14
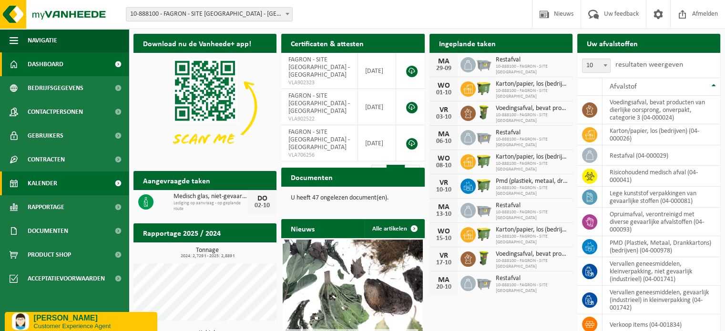
click at [59, 180] on link "Kalender" at bounding box center [64, 184] width 129 height 24
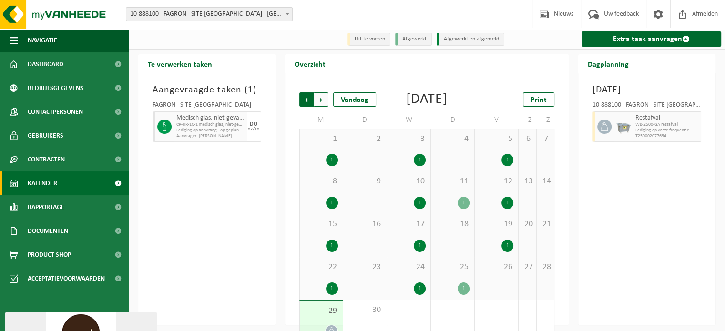
click at [323, 104] on span "Volgende" at bounding box center [321, 99] width 14 height 14
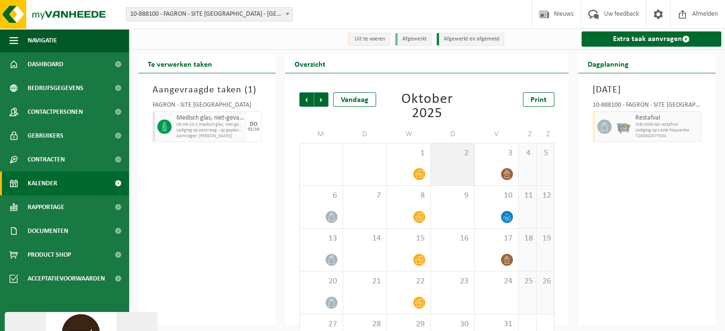
click at [450, 177] on div "2" at bounding box center [452, 164] width 43 height 42
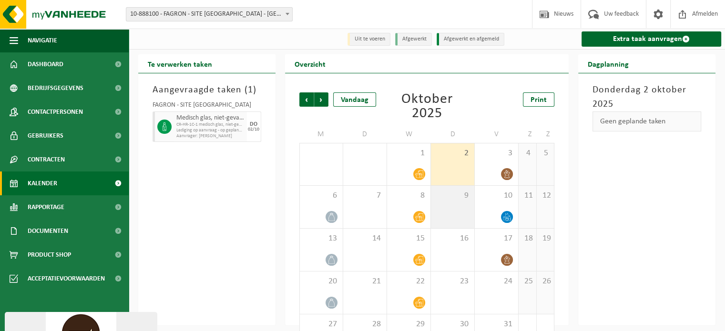
click at [459, 209] on div "9" at bounding box center [452, 207] width 43 height 42
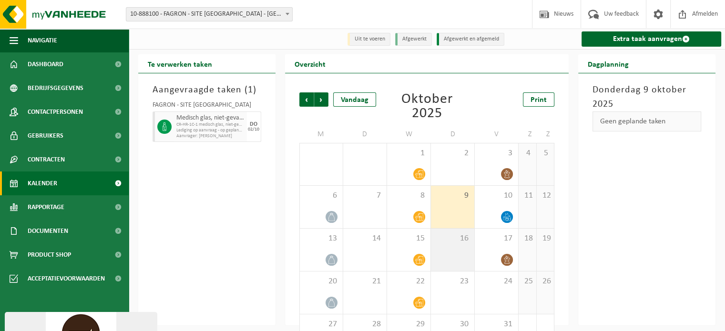
click at [462, 238] on span "16" at bounding box center [453, 239] width 34 height 10
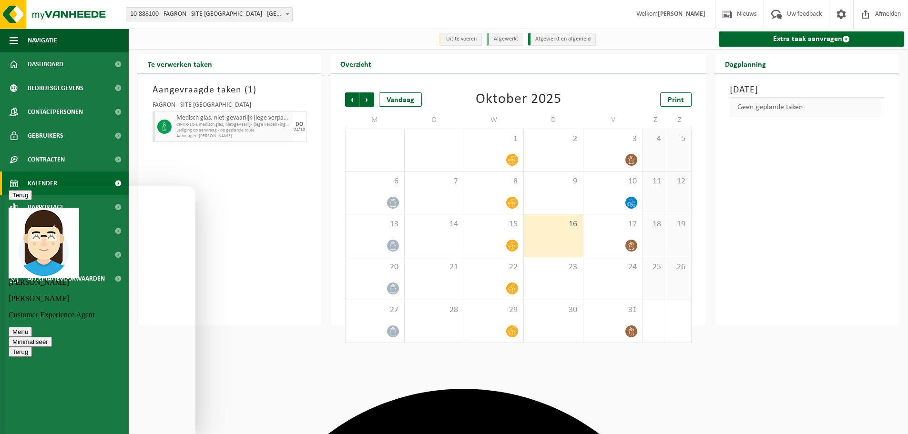
scroll to position [161, 0]
